Goal: Information Seeking & Learning: Learn about a topic

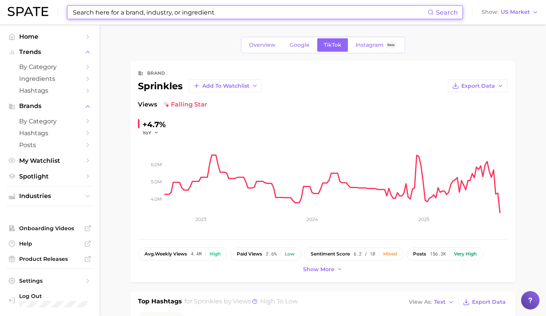
click at [160, 11] on input at bounding box center [249, 12] width 355 height 13
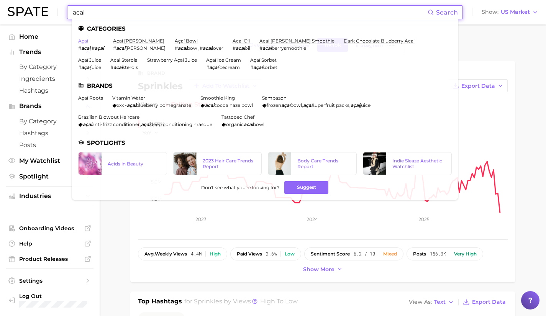
type input "acai"
click at [82, 40] on link "açaí" at bounding box center [83, 41] width 10 height 6
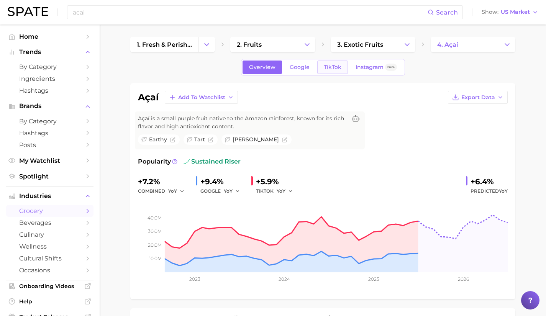
click at [339, 69] on span "TikTok" at bounding box center [333, 67] width 18 height 7
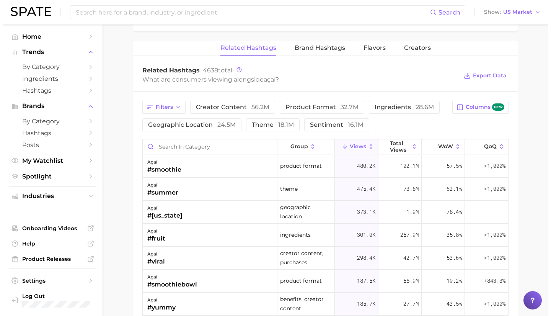
scroll to position [586, 0]
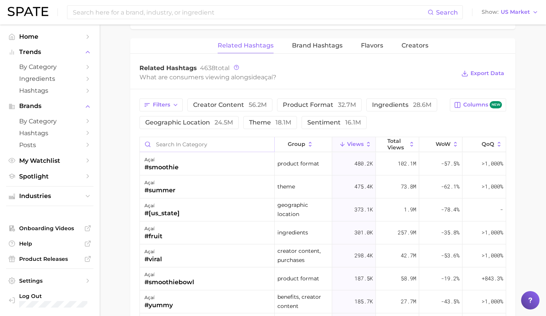
click at [210, 146] on input "Search in category" at bounding box center [207, 144] width 134 height 15
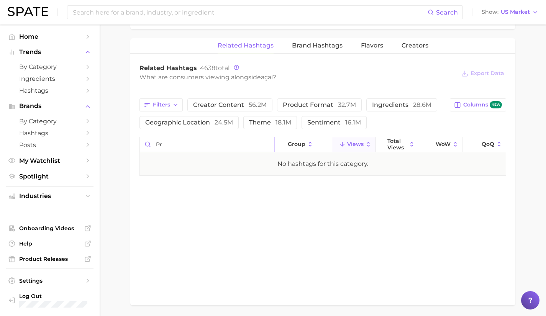
type input "p"
type input "c"
type input "expens"
click at [218, 170] on div "açaí #expensive" at bounding box center [207, 163] width 135 height 23
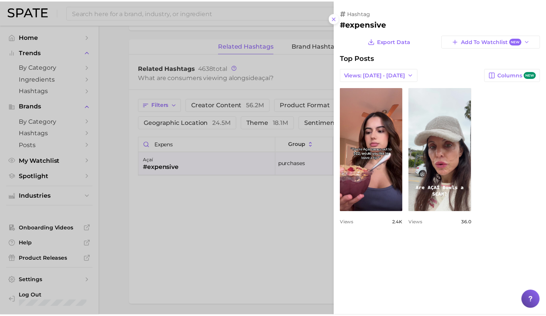
scroll to position [0, 0]
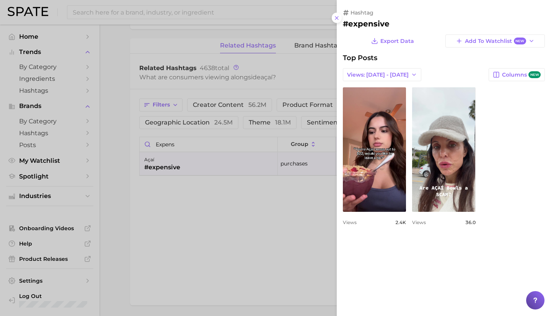
click at [147, 191] on div at bounding box center [275, 158] width 551 height 316
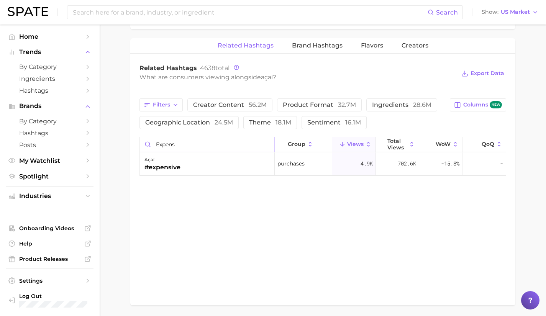
click at [265, 144] on input "expens" at bounding box center [207, 144] width 134 height 15
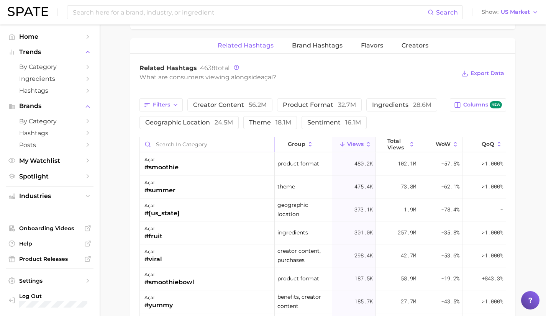
click at [265, 144] on input "Search in category" at bounding box center [207, 144] width 134 height 15
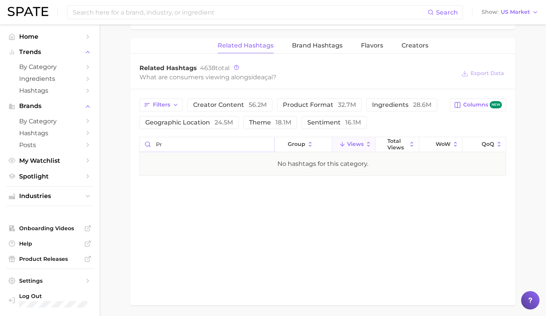
type input "p"
type input "m"
type input "t"
type input "i"
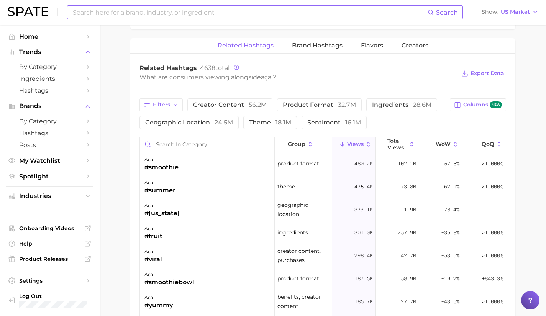
click at [177, 10] on input at bounding box center [249, 12] width 355 height 13
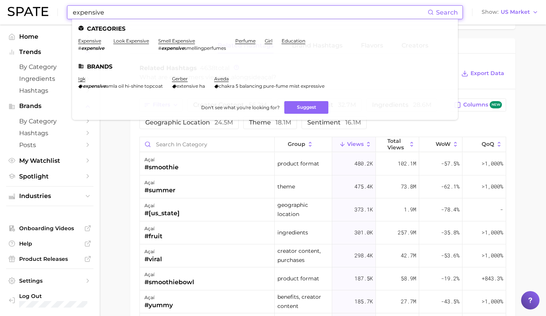
type input "expensive"
click at [85, 44] on li "expensive # expensive" at bounding box center [91, 44] width 26 height 13
click at [90, 39] on link "expensive" at bounding box center [89, 41] width 23 height 6
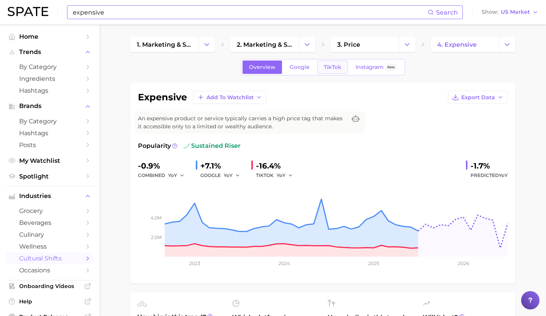
click at [342, 72] on link "TikTok" at bounding box center [332, 67] width 31 height 13
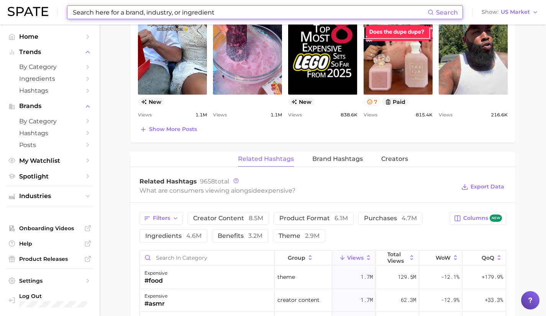
scroll to position [369, 0]
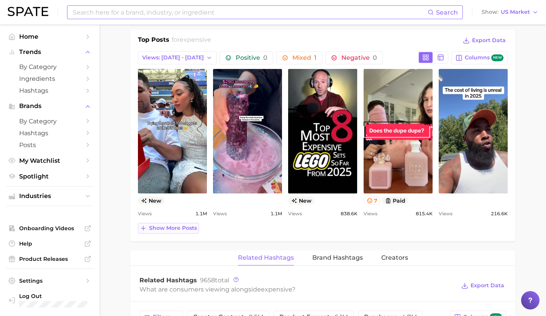
click at [169, 225] on span "Show more posts" at bounding box center [173, 228] width 48 height 7
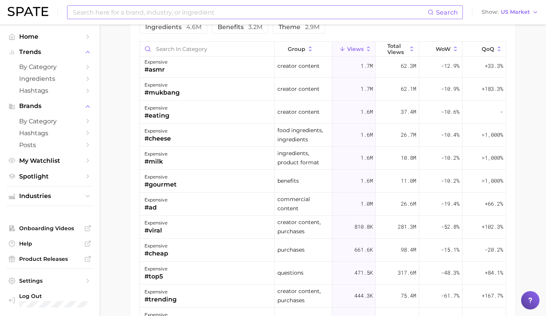
scroll to position [0, 0]
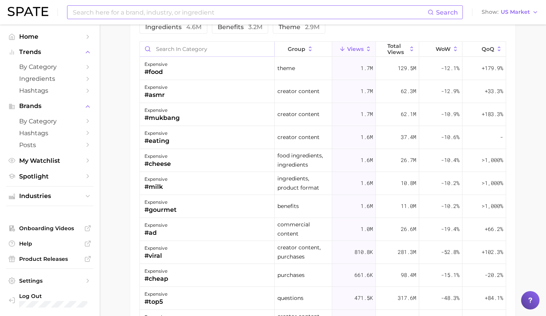
click at [195, 47] on input "Search in category" at bounding box center [207, 49] width 134 height 15
type input "b"
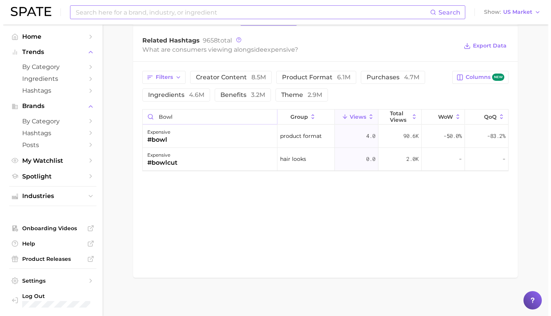
scroll to position [769, 0]
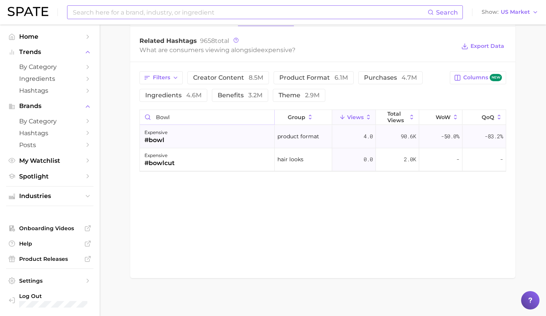
type input "bowl"
click at [217, 145] on div "expensive #bowl" at bounding box center [207, 136] width 135 height 23
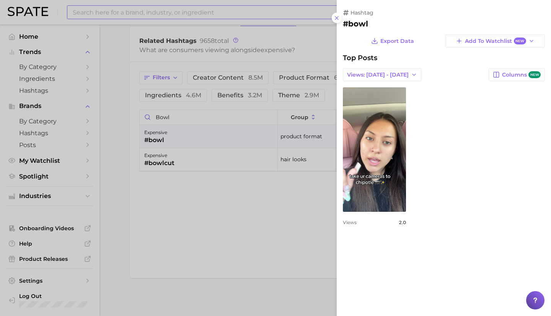
scroll to position [0, 0]
click at [236, 185] on div at bounding box center [275, 158] width 551 height 316
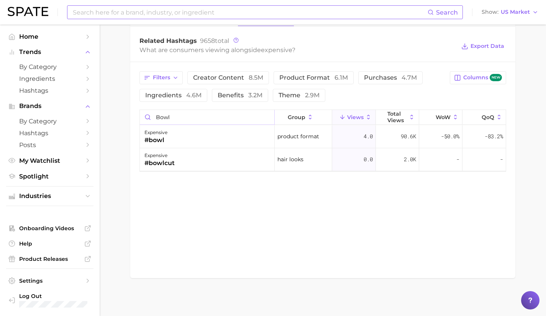
click at [264, 119] on input "bowl" at bounding box center [207, 117] width 134 height 15
click at [266, 116] on input "bowl" at bounding box center [207, 117] width 134 height 15
type input "acai"
click at [249, 138] on div "expensive #acai" at bounding box center [207, 136] width 135 height 23
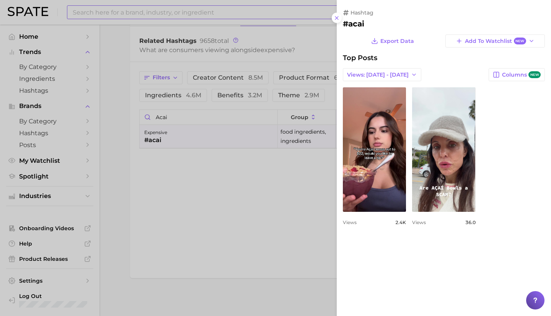
click at [247, 181] on div at bounding box center [275, 158] width 551 height 316
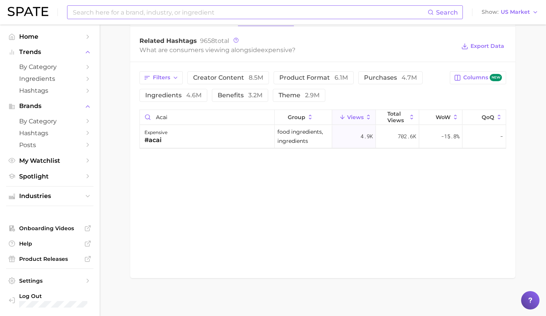
click at [91, 13] on input at bounding box center [249, 12] width 355 height 13
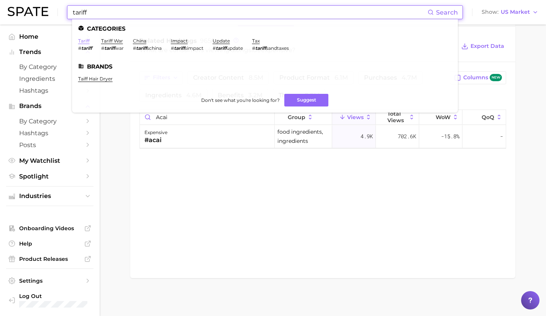
type input "tariff"
click at [81, 41] on link "tariff" at bounding box center [83, 41] width 11 height 6
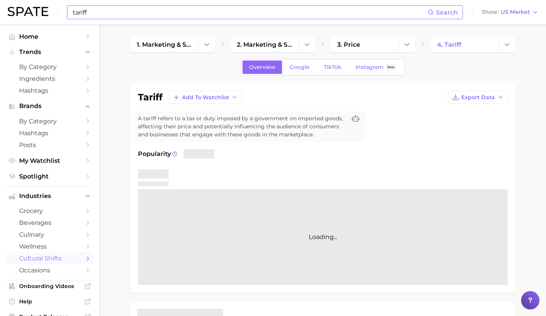
click at [329, 59] on div "Overview Google TikTok Instagram Beta" at bounding box center [323, 67] width 164 height 16
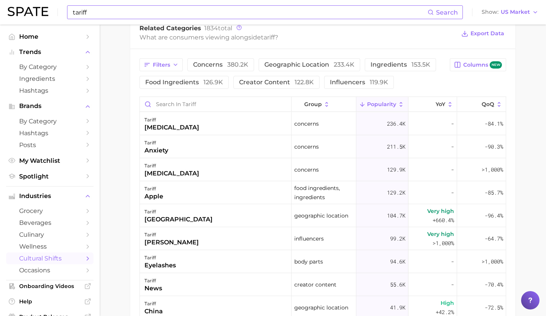
scroll to position [389, 0]
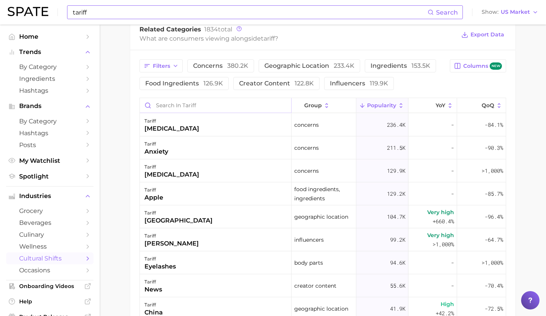
click at [216, 111] on input "Search in tariff" at bounding box center [215, 105] width 151 height 15
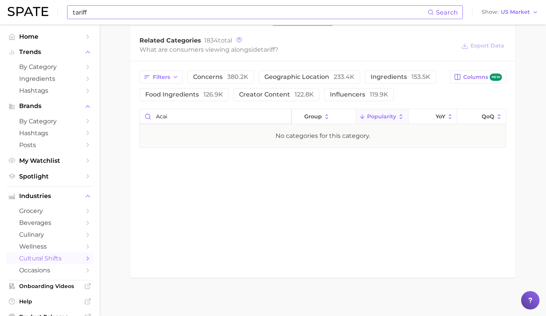
scroll to position [378, 0]
type input "a"
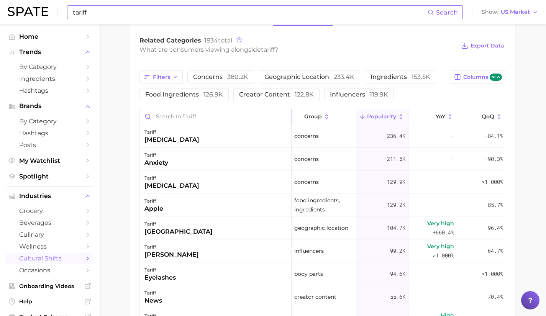
scroll to position [389, 0]
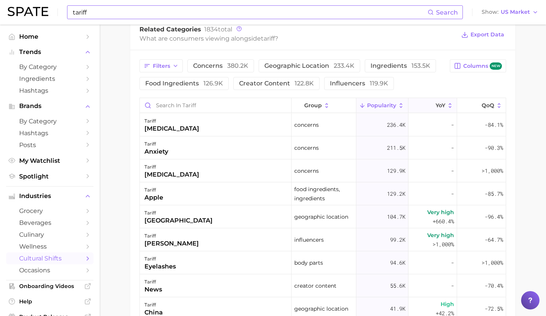
click at [438, 109] on button "YoY" at bounding box center [432, 105] width 49 height 15
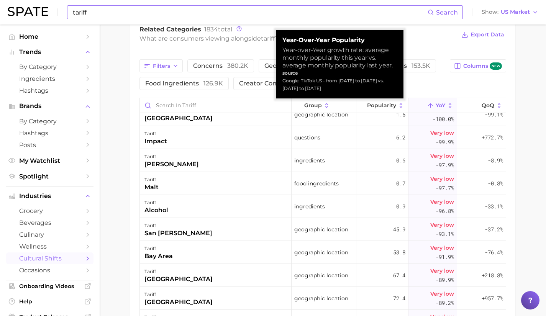
scroll to position [0, 0]
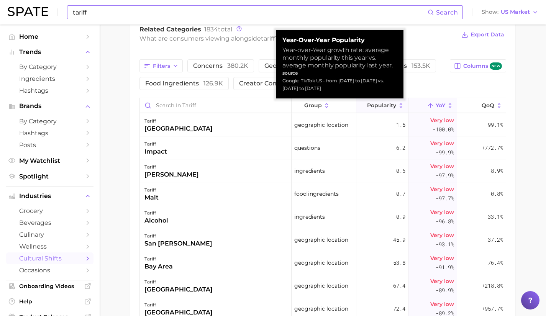
click at [383, 105] on span "Popularity" at bounding box center [381, 105] width 29 height 6
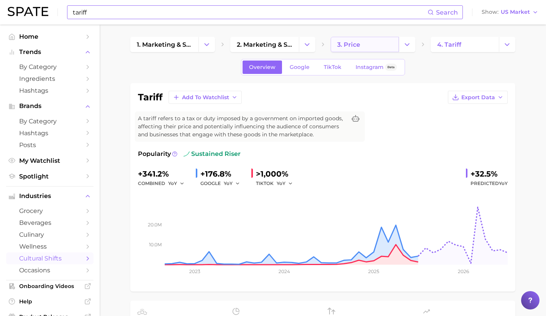
click at [364, 44] on link "3. price" at bounding box center [364, 44] width 68 height 15
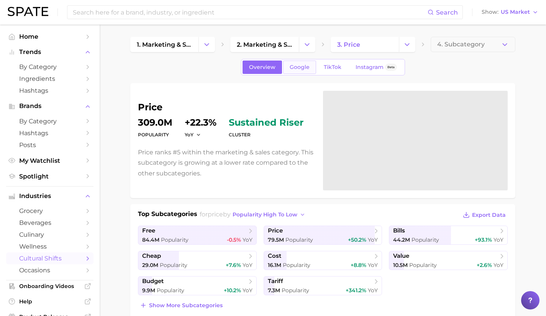
click at [295, 70] on span "Google" at bounding box center [299, 67] width 20 height 7
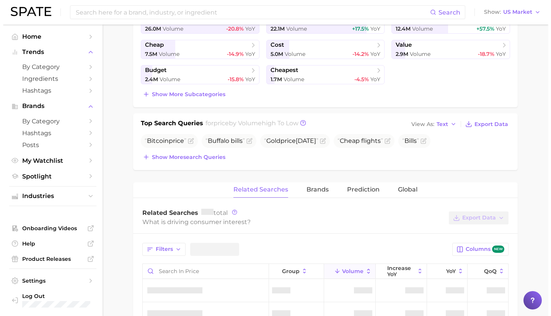
scroll to position [295, 0]
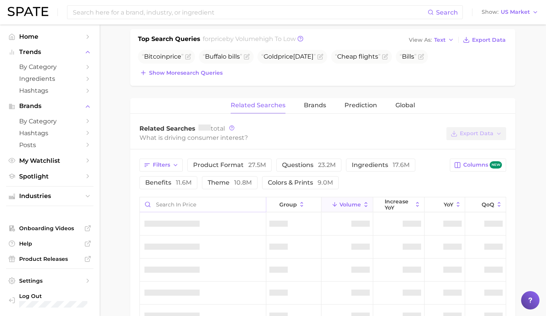
click at [228, 185] on span "theme 10.8m" at bounding box center [230, 182] width 44 height 7
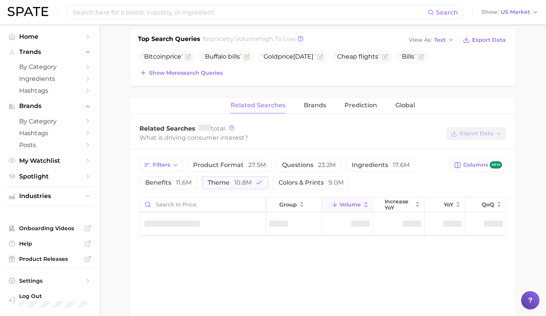
click at [228, 185] on span "theme 10.8m" at bounding box center [230, 182] width 44 height 7
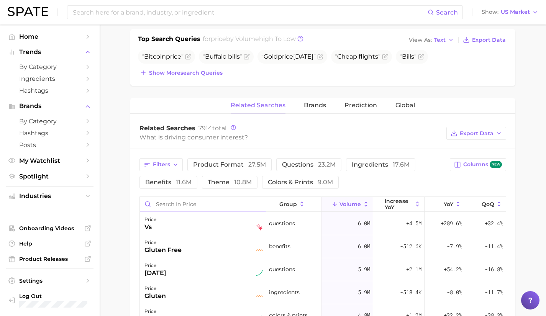
click at [204, 203] on input "Search in price" at bounding box center [203, 204] width 126 height 15
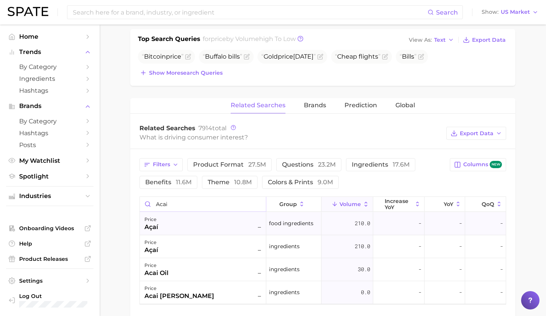
type input "acai"
click at [201, 219] on div "price açaí –" at bounding box center [203, 223] width 118 height 17
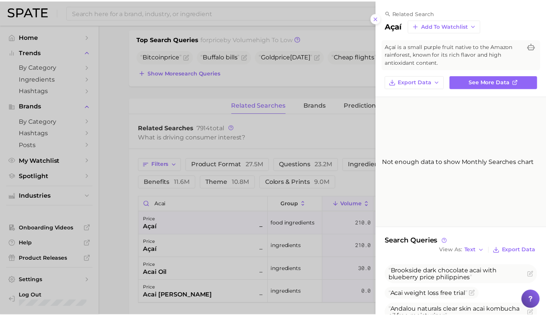
scroll to position [26, 0]
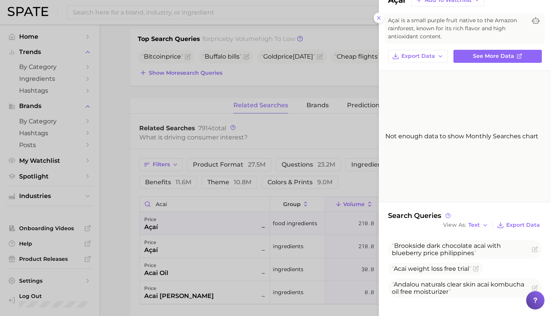
click at [131, 34] on div at bounding box center [275, 158] width 551 height 316
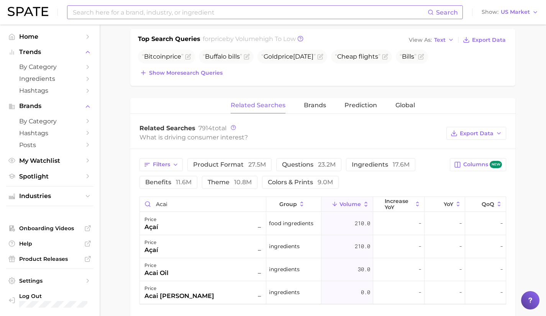
click at [129, 11] on input at bounding box center [249, 12] width 355 height 13
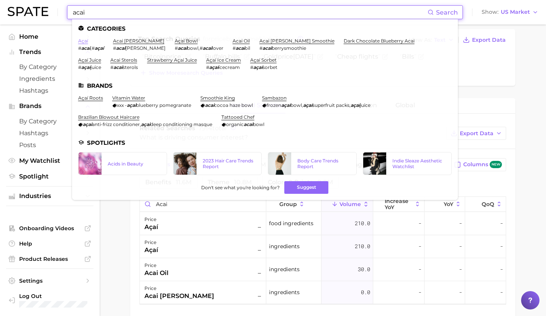
type input "acai"
click at [78, 41] on link "açaí" at bounding box center [83, 41] width 10 height 6
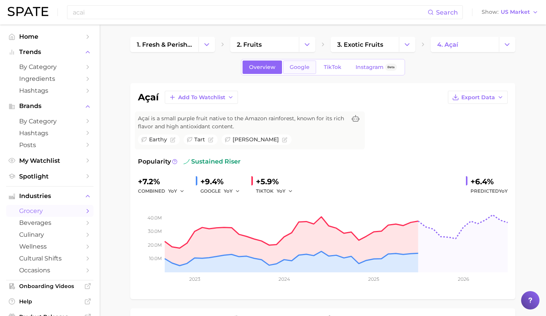
click at [298, 67] on span "Google" at bounding box center [299, 67] width 20 height 7
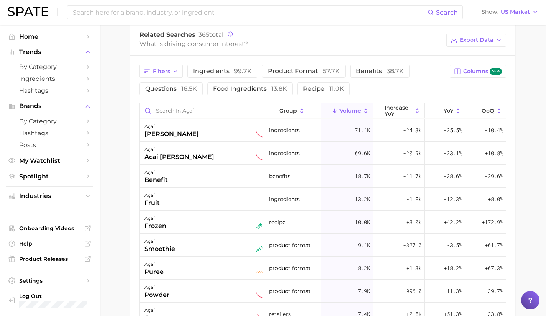
scroll to position [393, 0]
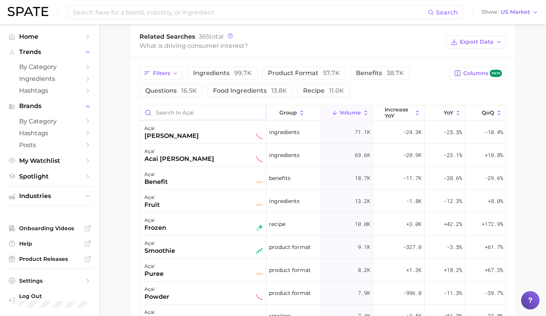
click at [188, 115] on input "Search in açaí" at bounding box center [203, 112] width 126 height 15
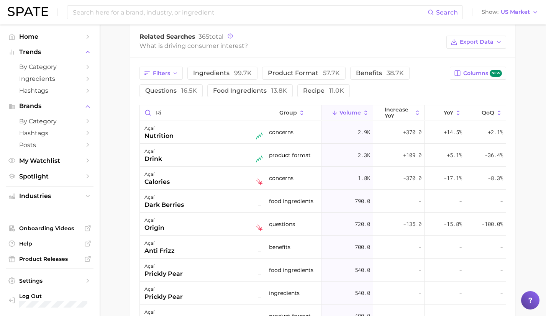
type input "r"
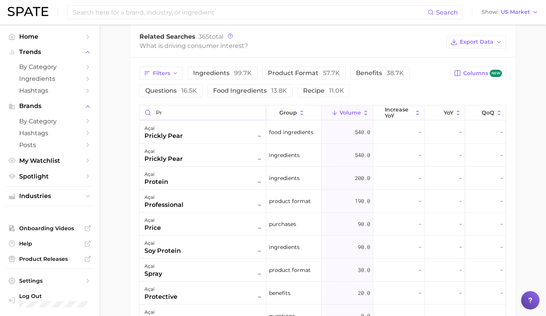
type input "p"
type input "pr"
click at [205, 226] on div "açaí price –" at bounding box center [203, 224] width 118 height 17
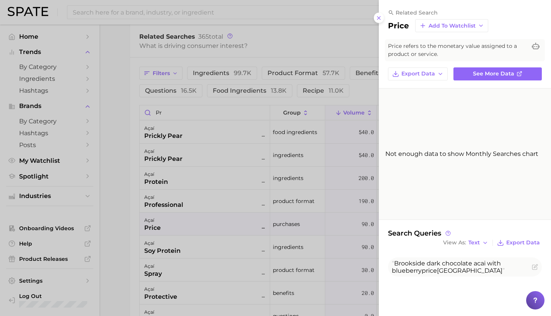
click at [206, 223] on div at bounding box center [275, 158] width 551 height 316
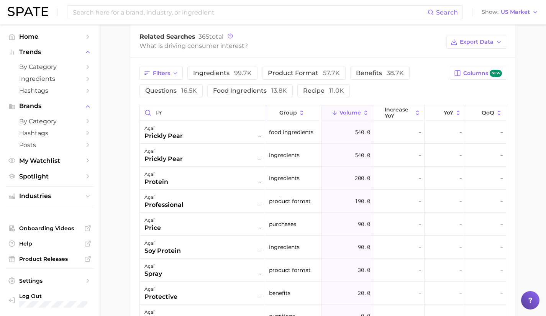
click at [259, 113] on input "pr" at bounding box center [203, 112] width 126 height 15
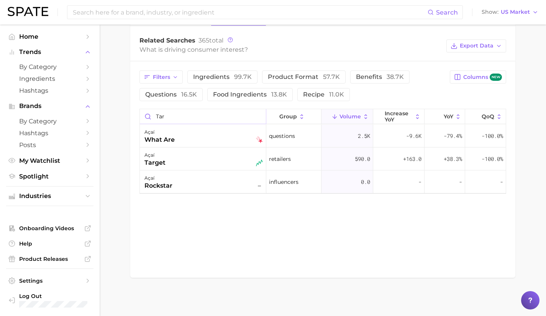
scroll to position [389, 0]
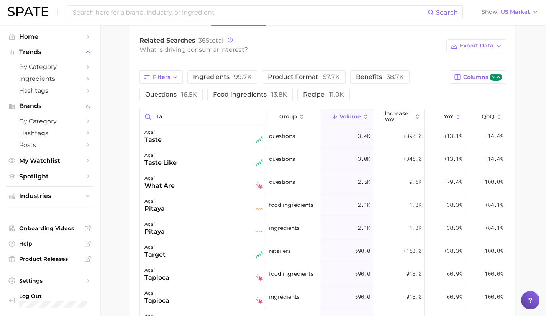
type input "t"
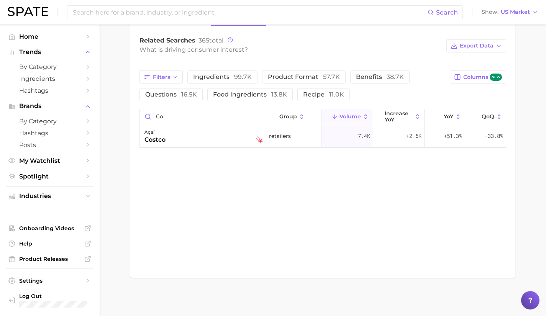
scroll to position [393, 0]
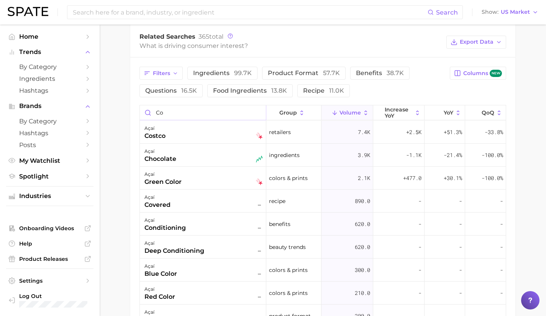
type input "c"
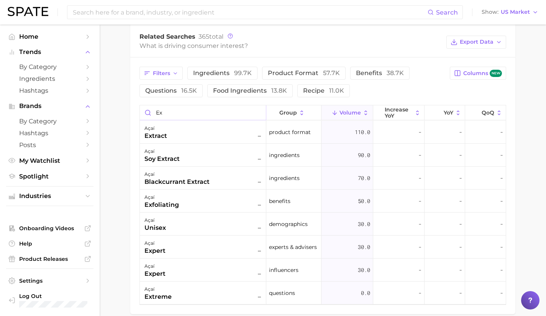
type input "e"
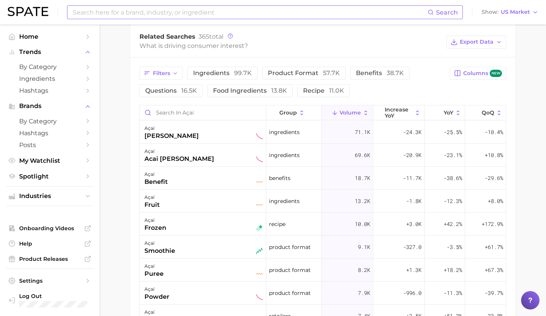
click at [160, 15] on input at bounding box center [249, 12] width 355 height 13
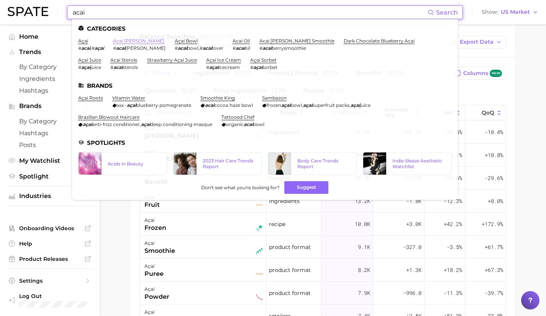
type input "acai"
click at [132, 42] on link "acai [PERSON_NAME]" at bounding box center [138, 41] width 51 height 6
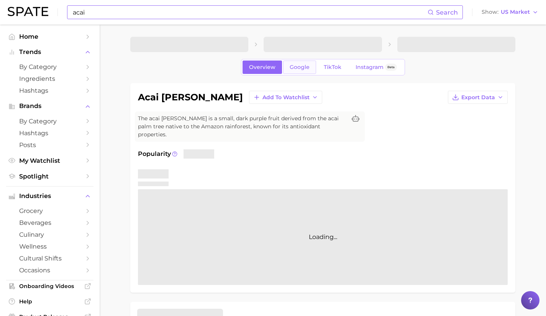
click at [298, 69] on span "Google" at bounding box center [299, 67] width 20 height 7
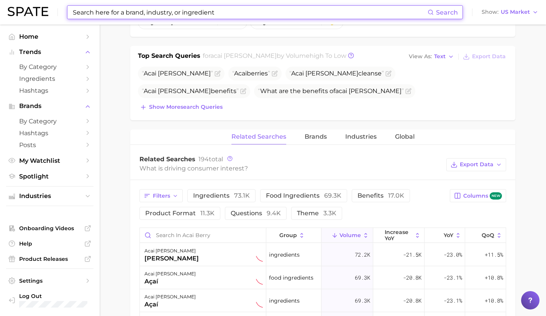
scroll to position [281, 0]
click at [181, 227] on input "Search in acai berry" at bounding box center [203, 234] width 126 height 15
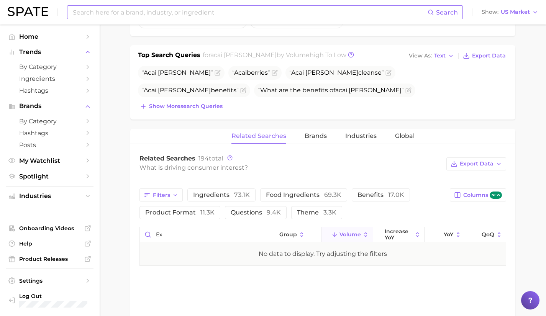
type input "e"
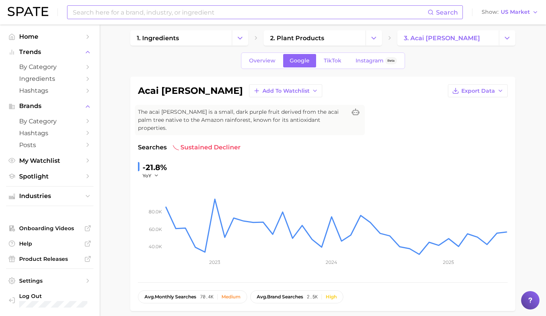
scroll to position [0, 0]
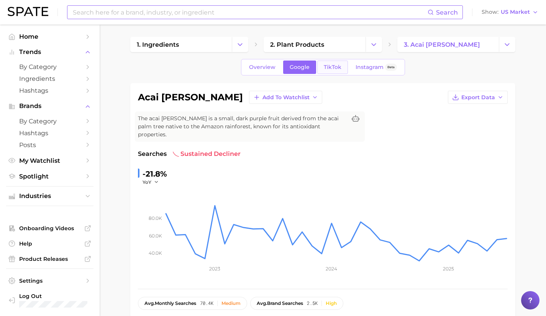
click at [337, 70] on span "TikTok" at bounding box center [333, 67] width 18 height 7
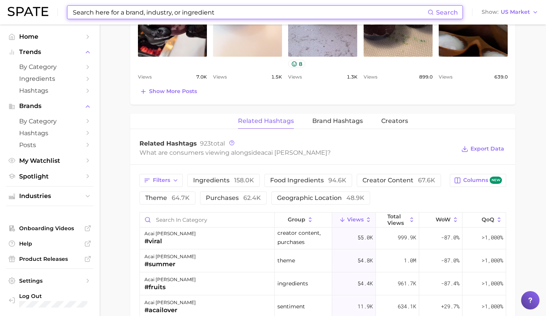
scroll to position [35, 0]
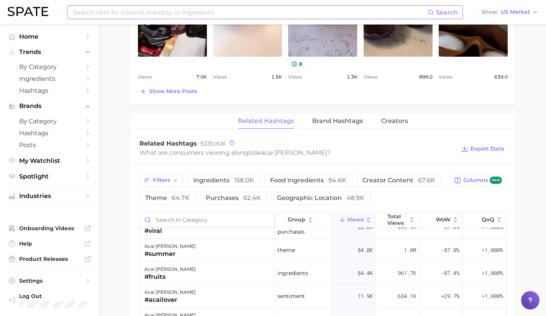
click at [214, 217] on input "Search in category" at bounding box center [207, 220] width 134 height 15
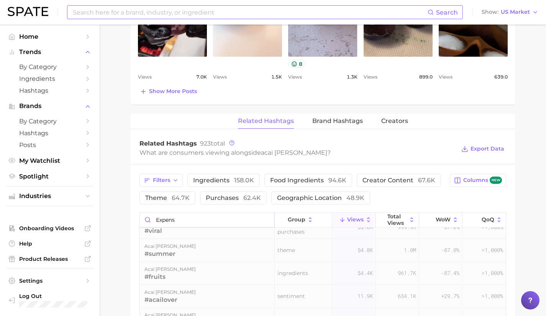
scroll to position [0, 0]
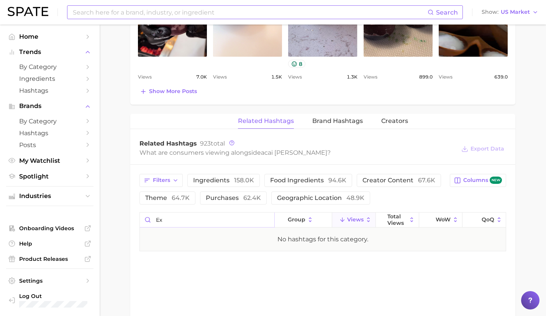
type input "e"
type input "pricey"
click at [134, 13] on input at bounding box center [249, 12] width 355 height 13
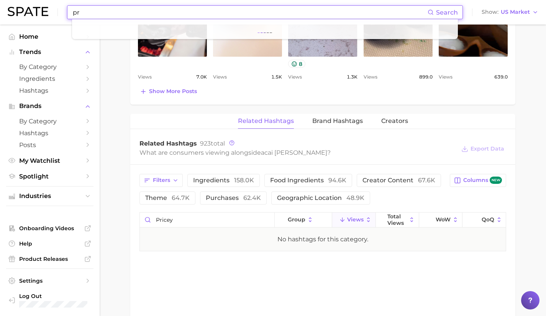
type input "p"
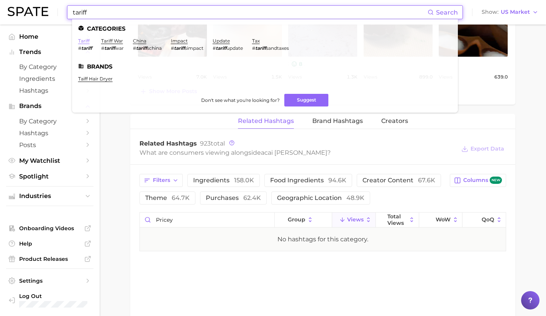
type input "tariff"
click at [88, 43] on link "tariff" at bounding box center [83, 41] width 11 height 6
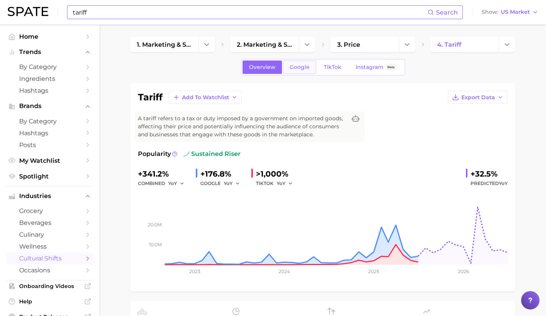
click at [297, 72] on link "Google" at bounding box center [299, 67] width 33 height 13
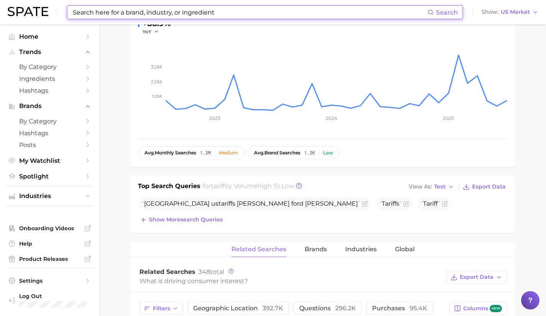
scroll to position [154, 0]
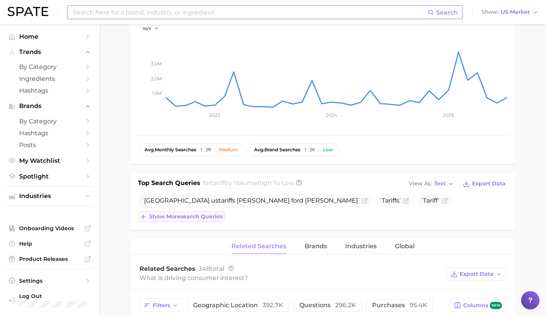
click at [203, 217] on span "Show more search queries" at bounding box center [186, 216] width 74 height 7
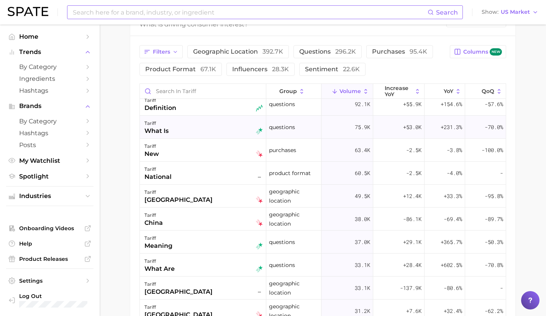
scroll to position [31, 0]
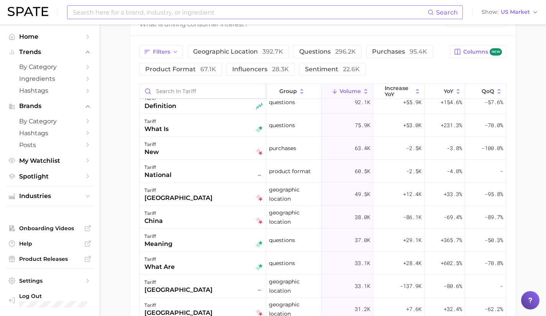
click at [210, 92] on input "Search in tariff" at bounding box center [203, 91] width 126 height 15
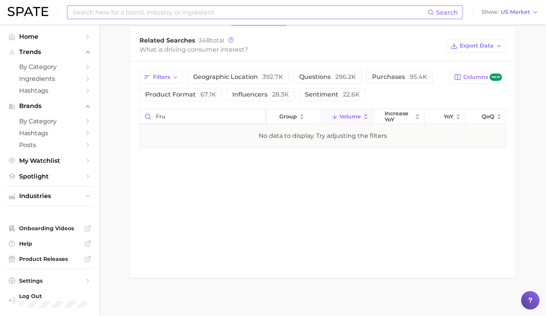
scroll to position [0, 0]
type input "f"
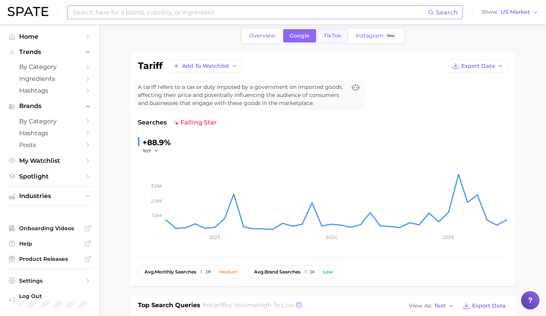
click at [341, 35] on link "TikTok" at bounding box center [332, 35] width 31 height 13
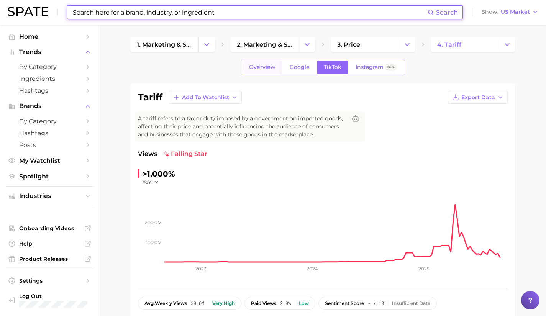
click at [263, 62] on link "Overview" at bounding box center [261, 67] width 39 height 13
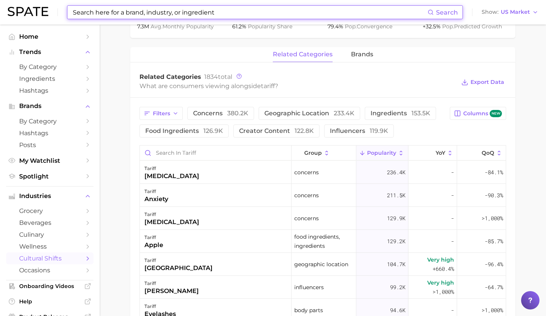
scroll to position [342, 0]
